Goal: Task Accomplishment & Management: Use online tool/utility

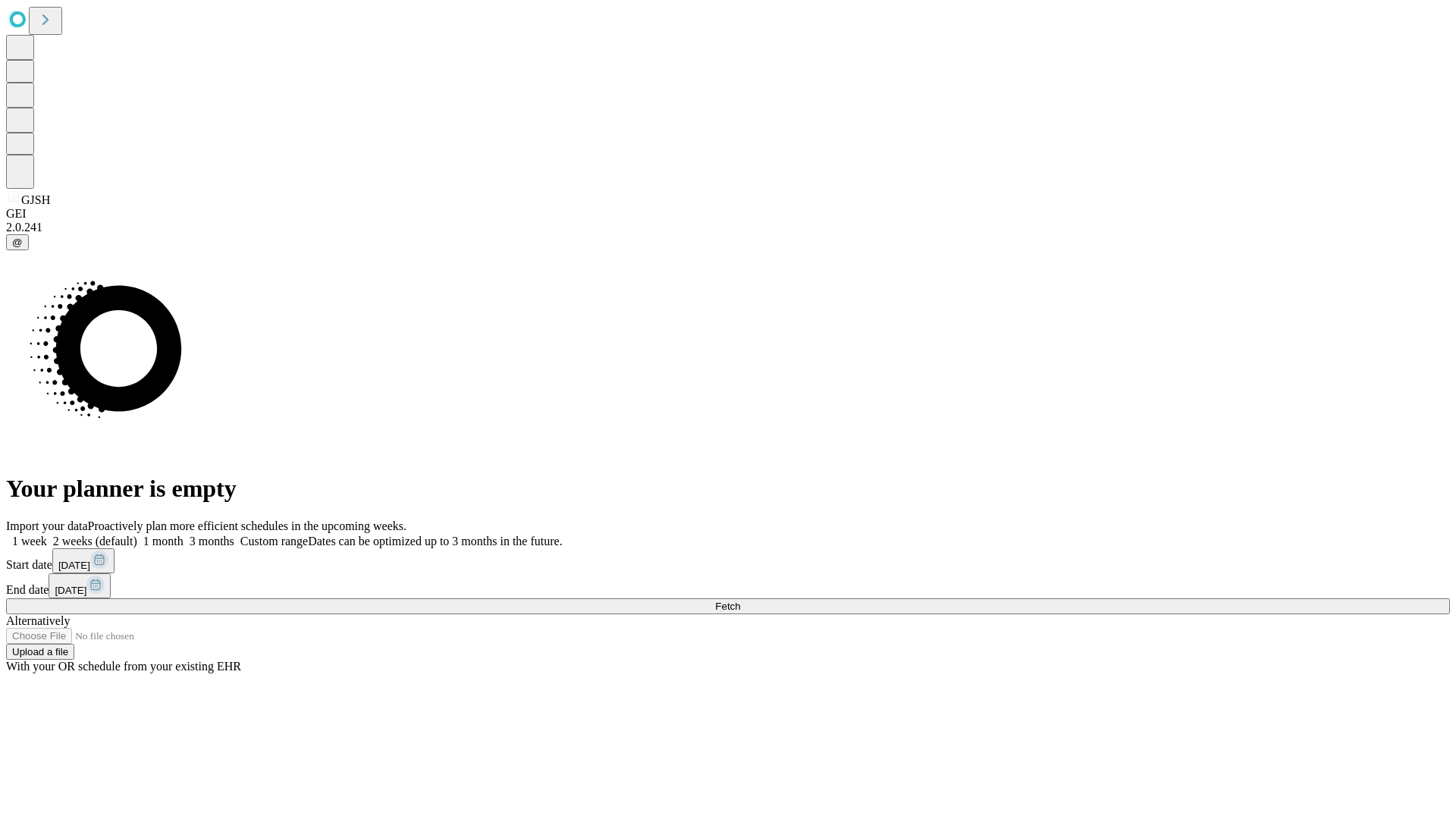
click at [740, 600] on span "Fetch" at bounding box center [728, 606] width 25 height 12
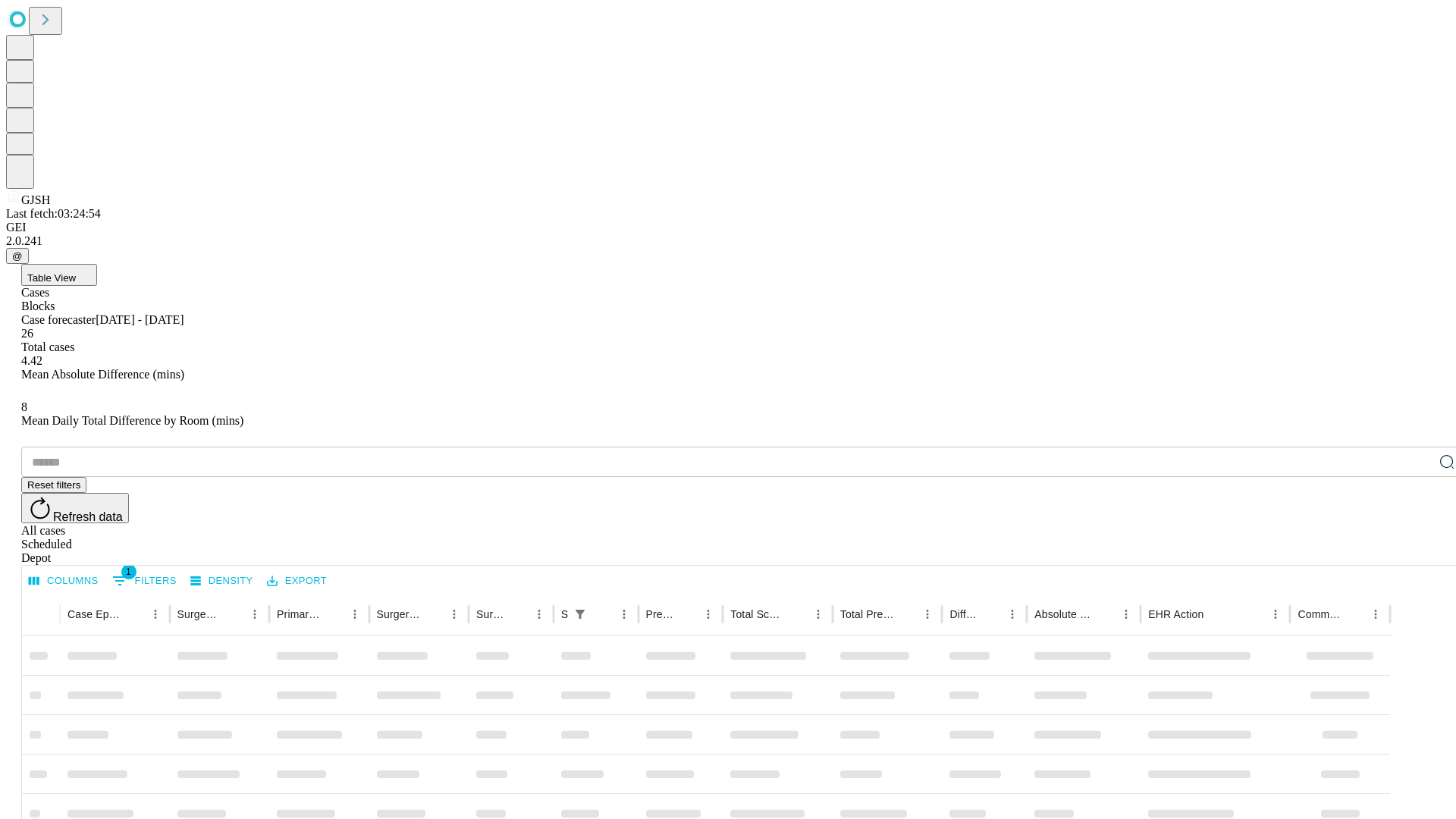
click at [1417, 551] on div "Depot" at bounding box center [743, 557] width 1444 height 13
